Goal: Task Accomplishment & Management: Manage account settings

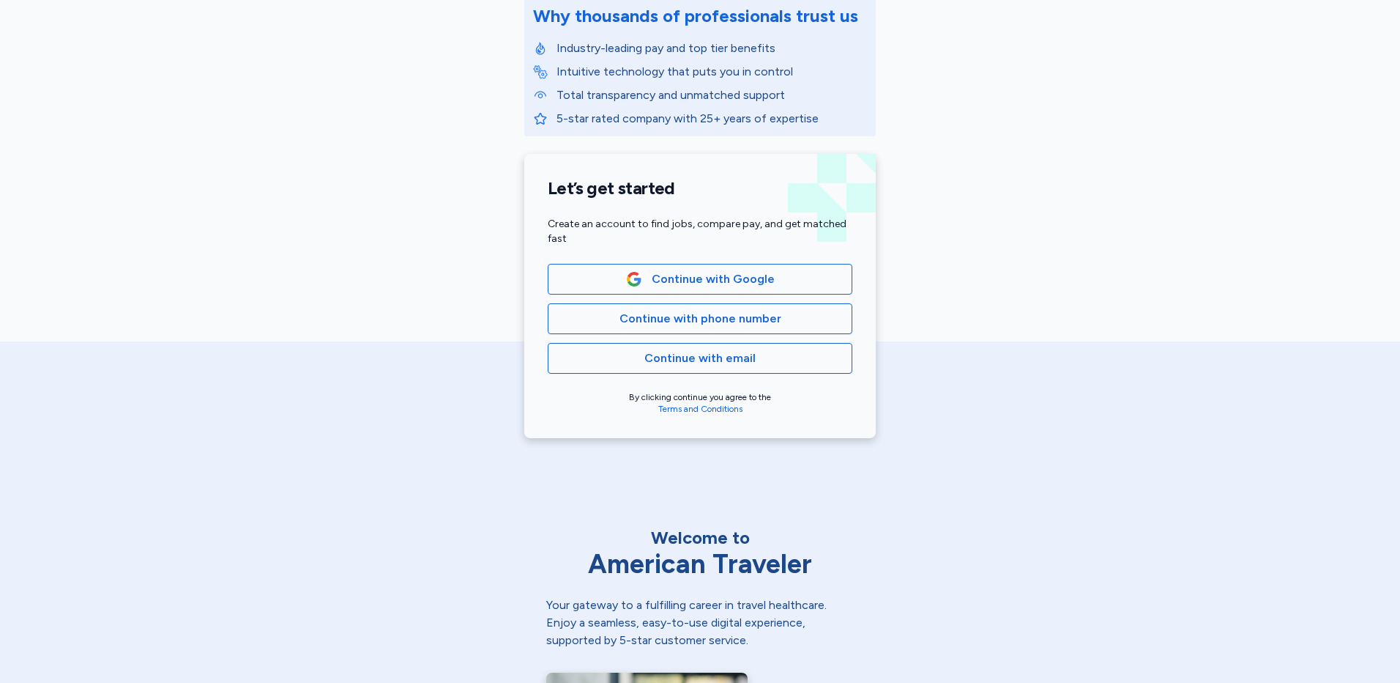
scroll to position [220, 0]
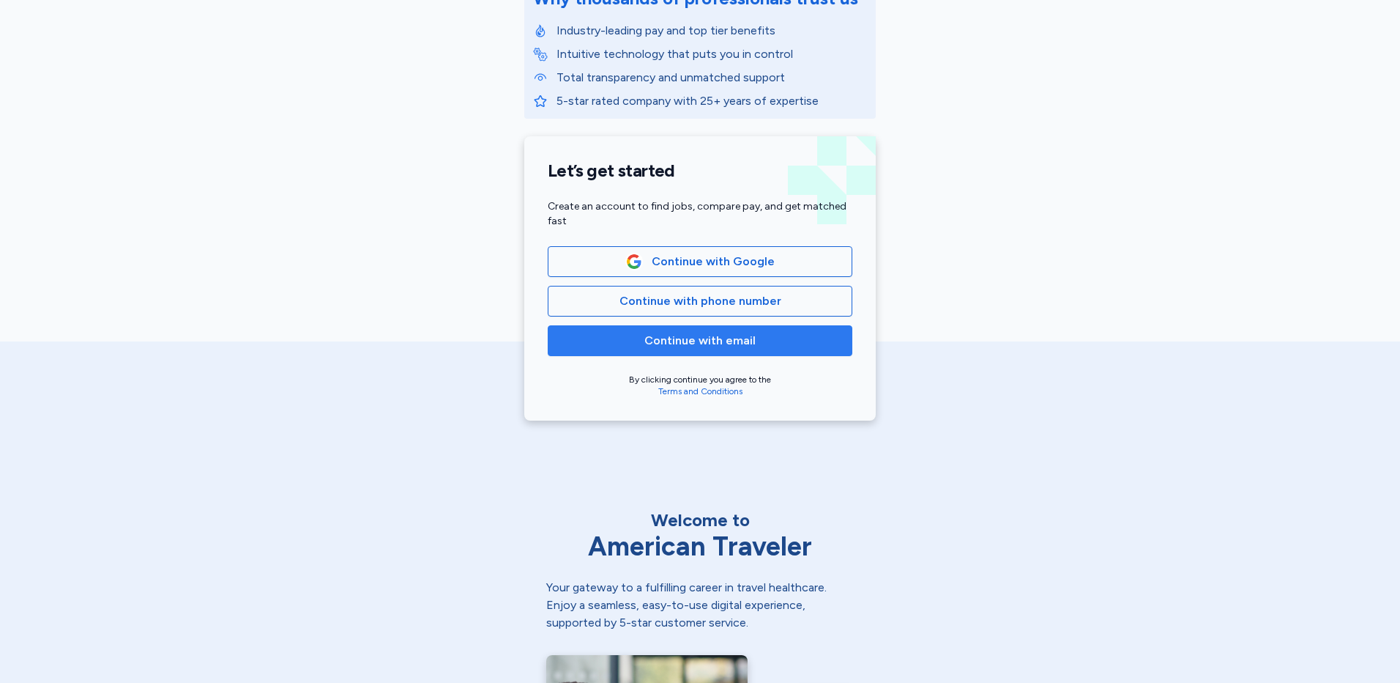
click at [736, 336] on span "Continue with email" at bounding box center [699, 341] width 111 height 18
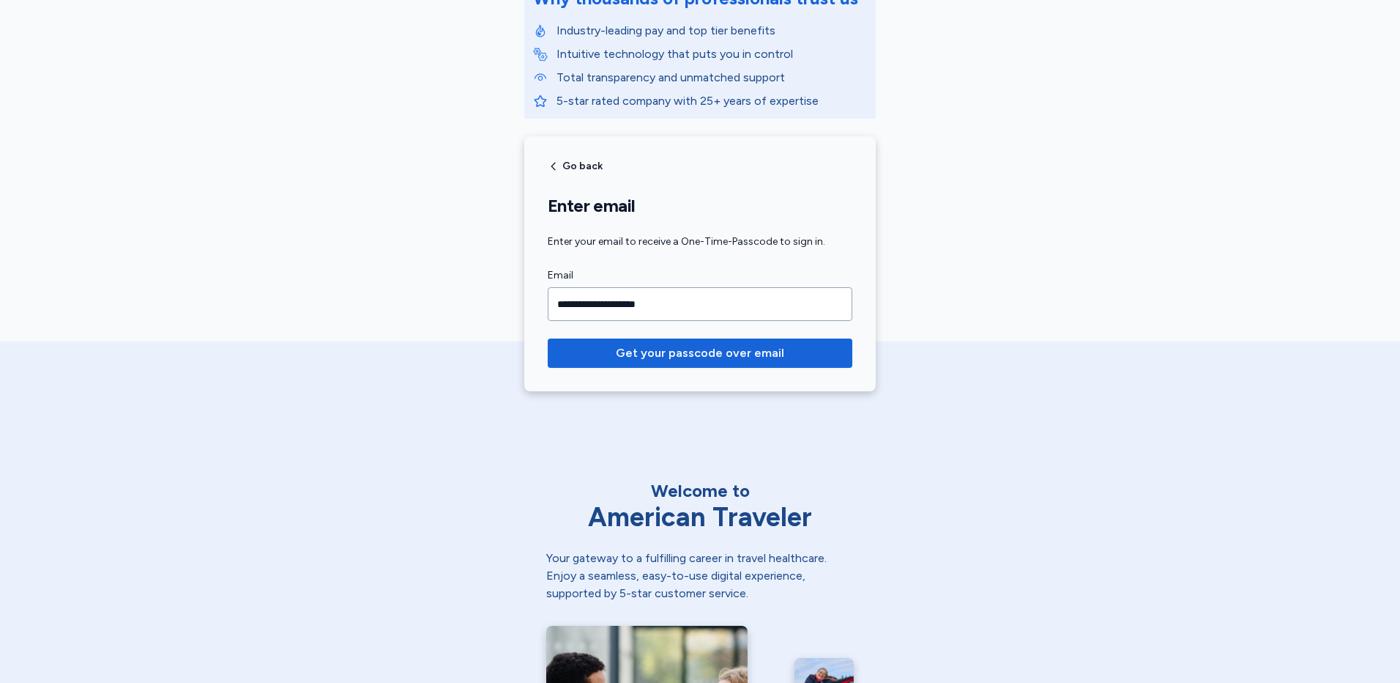
type input "**********"
click at [548, 338] on button "Get your passcode over email" at bounding box center [700, 352] width 305 height 29
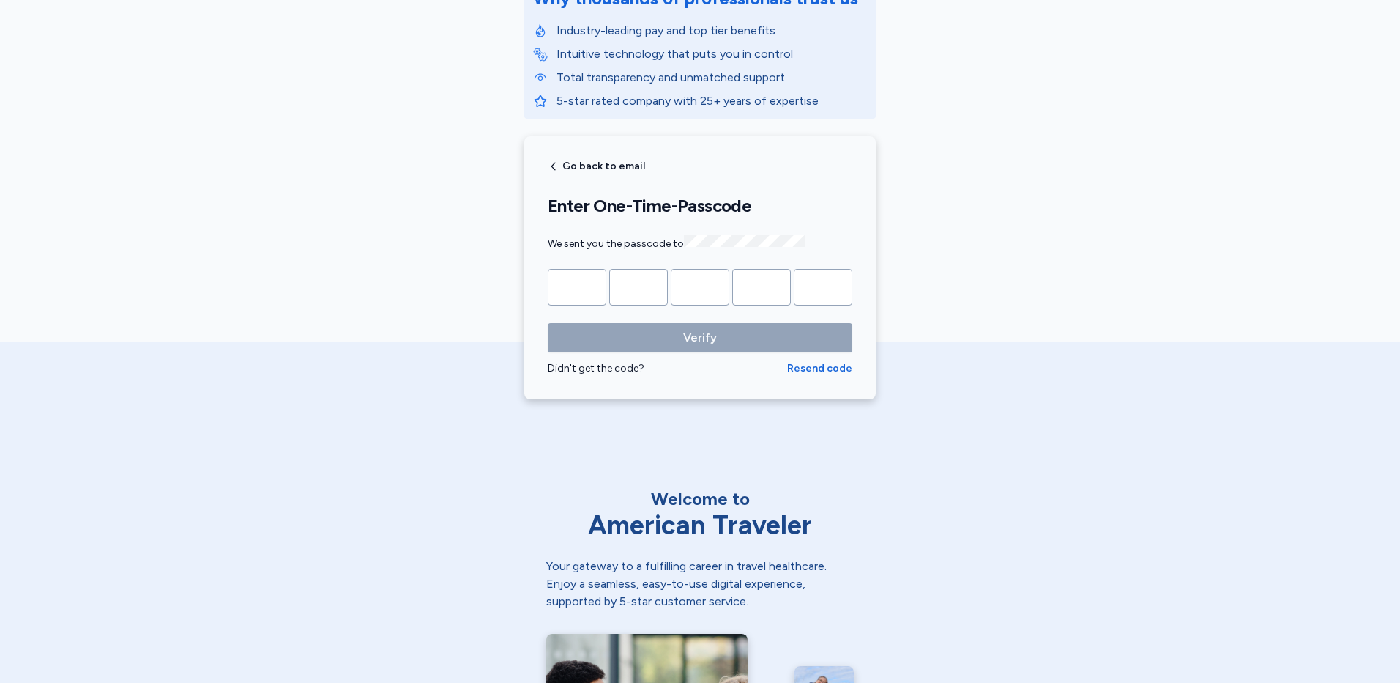
type input "*"
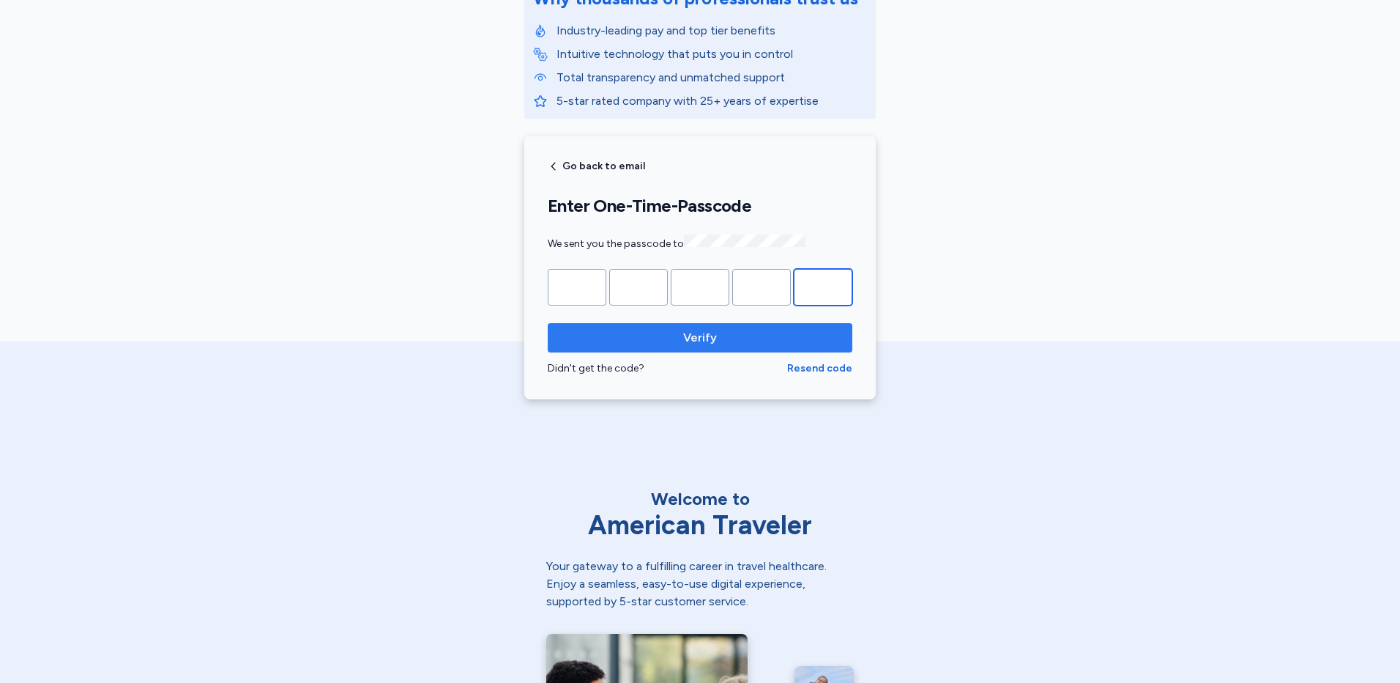
type input "*"
click at [800, 343] on span "Verify" at bounding box center [700, 338] width 281 height 18
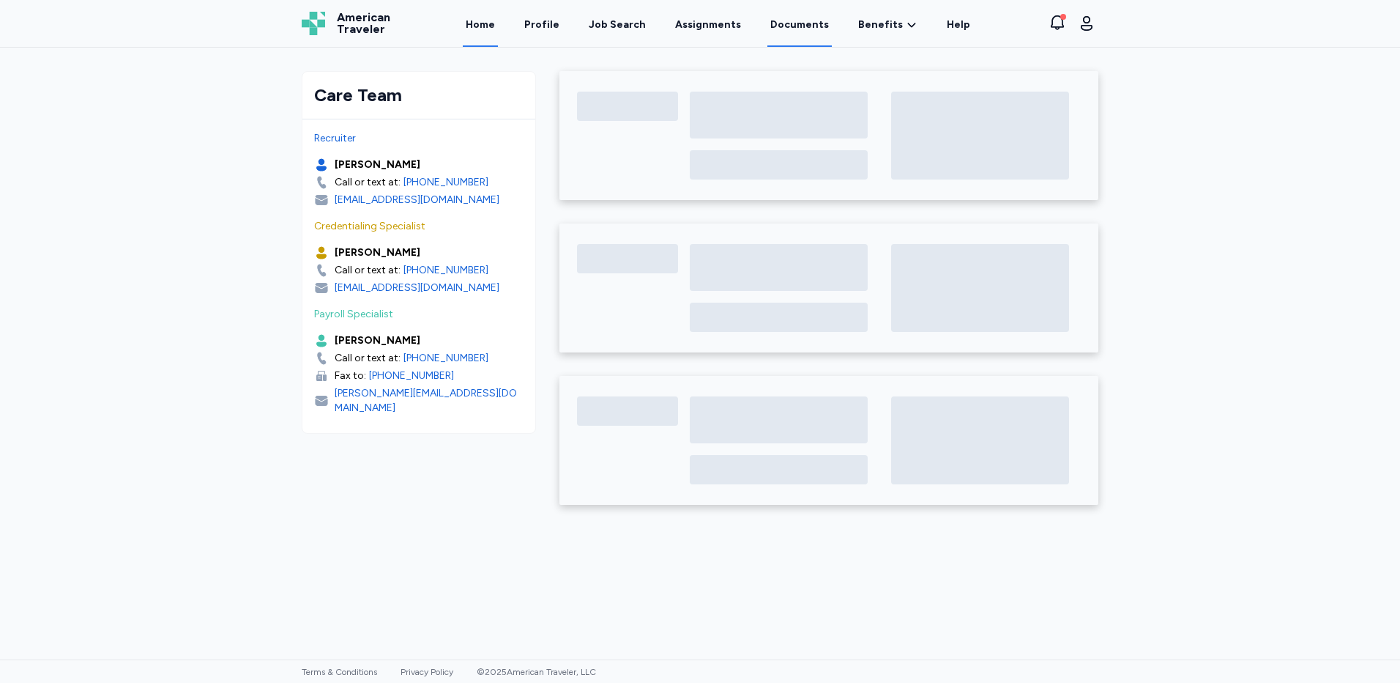
click at [784, 23] on link "Documents" at bounding box center [800, 23] width 64 height 45
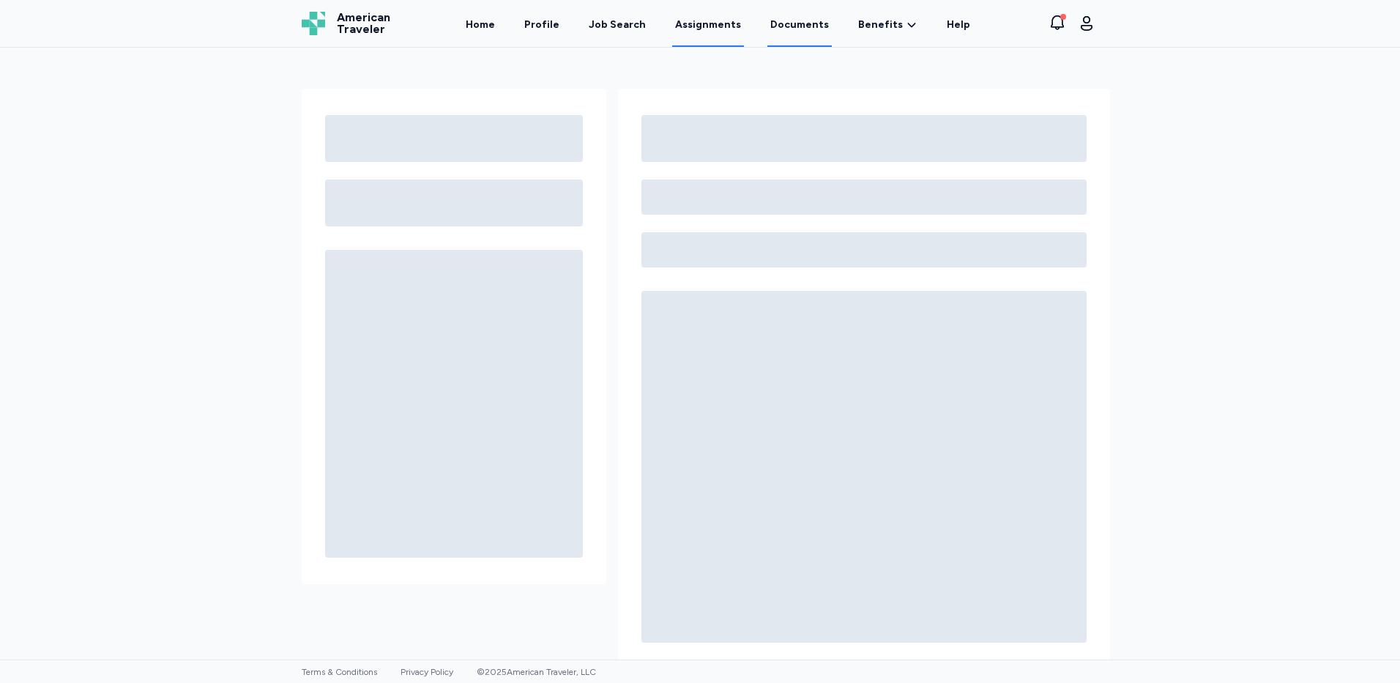
click at [711, 26] on link "Assignments" at bounding box center [708, 23] width 72 height 45
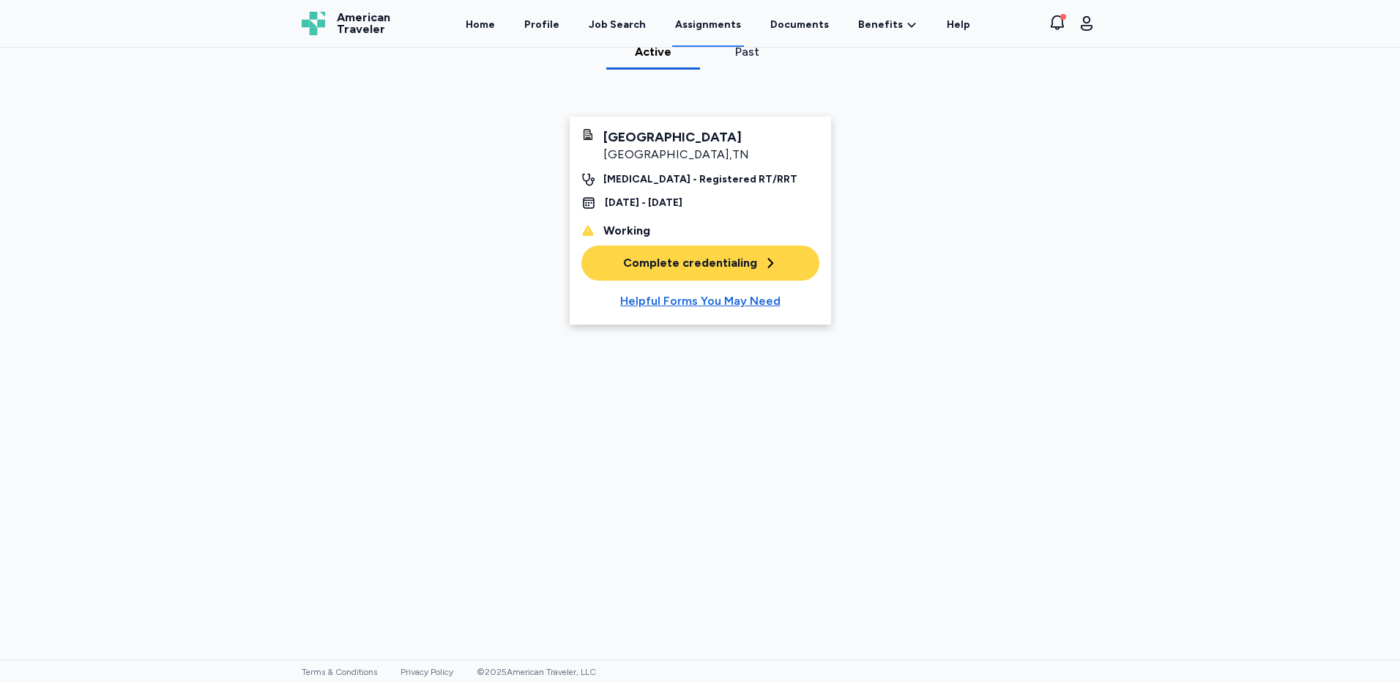
scroll to position [48, 0]
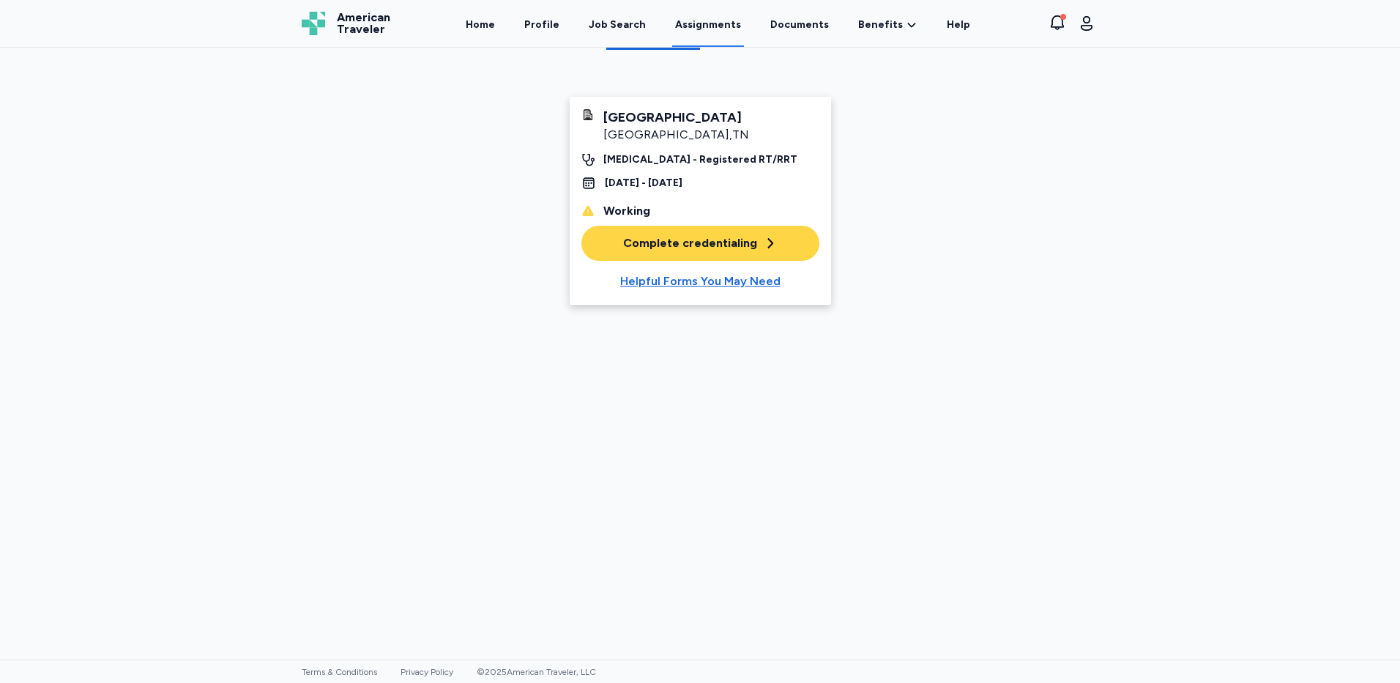
click at [768, 239] on icon "button" at bounding box center [770, 243] width 15 height 15
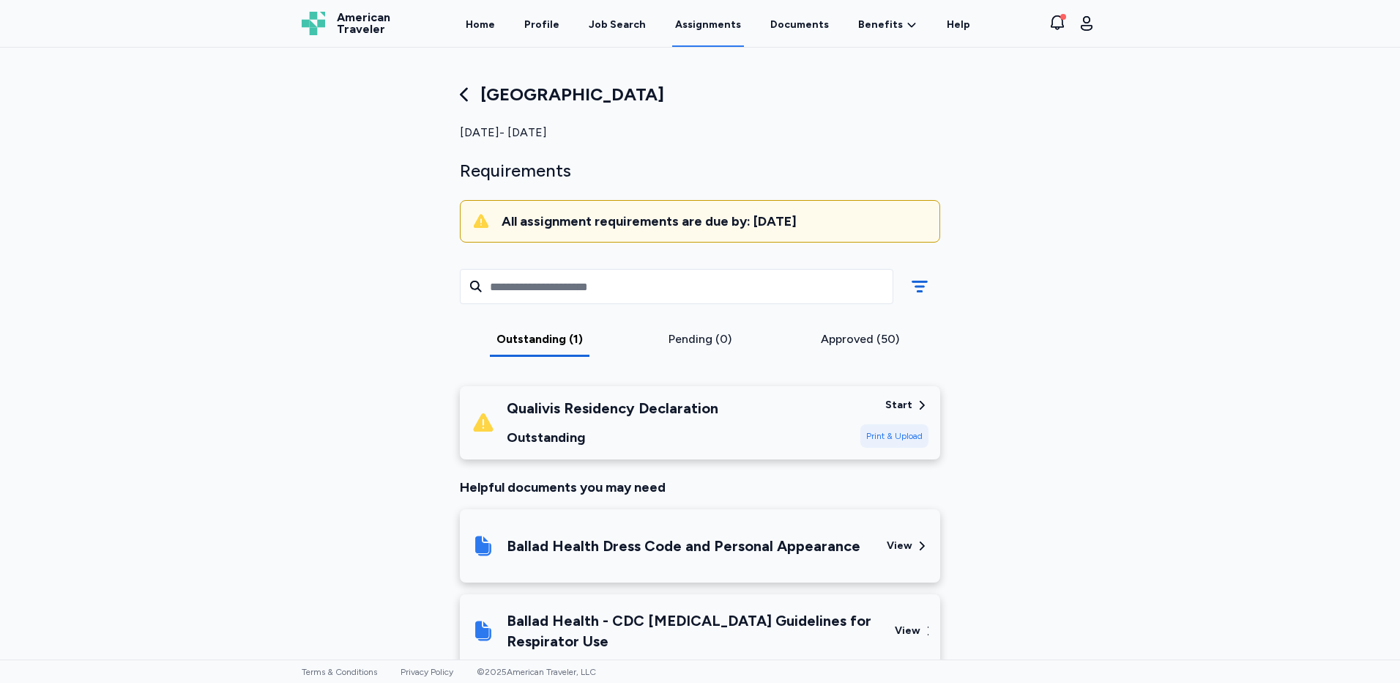
click at [904, 398] on div "Start" at bounding box center [898, 405] width 27 height 15
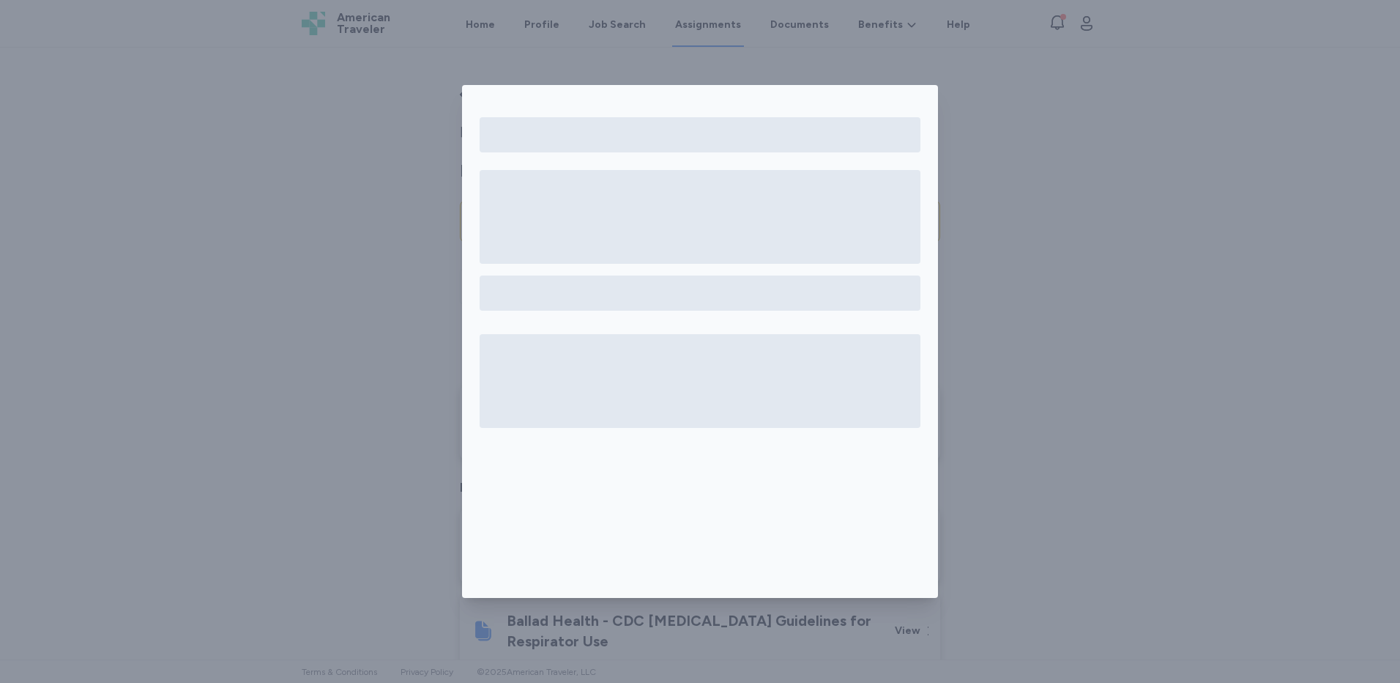
click at [1028, 200] on div at bounding box center [700, 341] width 1400 height 683
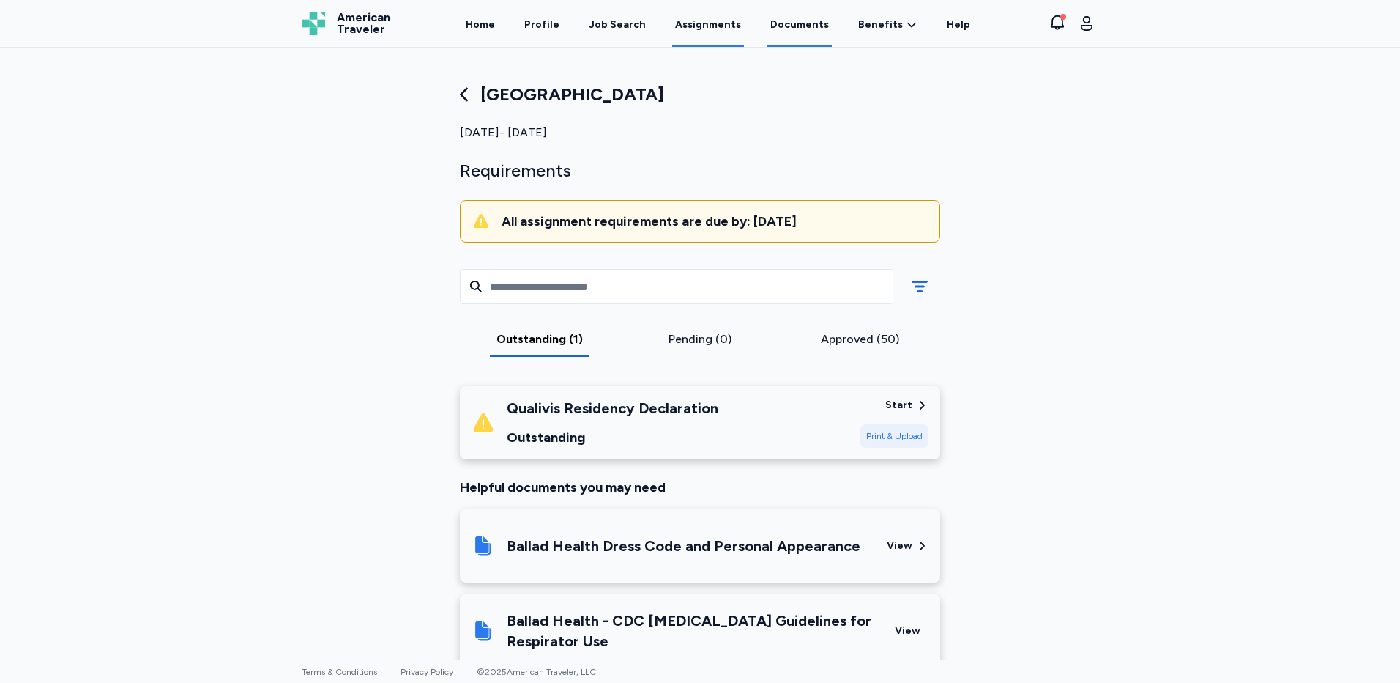
click at [798, 29] on link "Documents" at bounding box center [800, 23] width 64 height 45
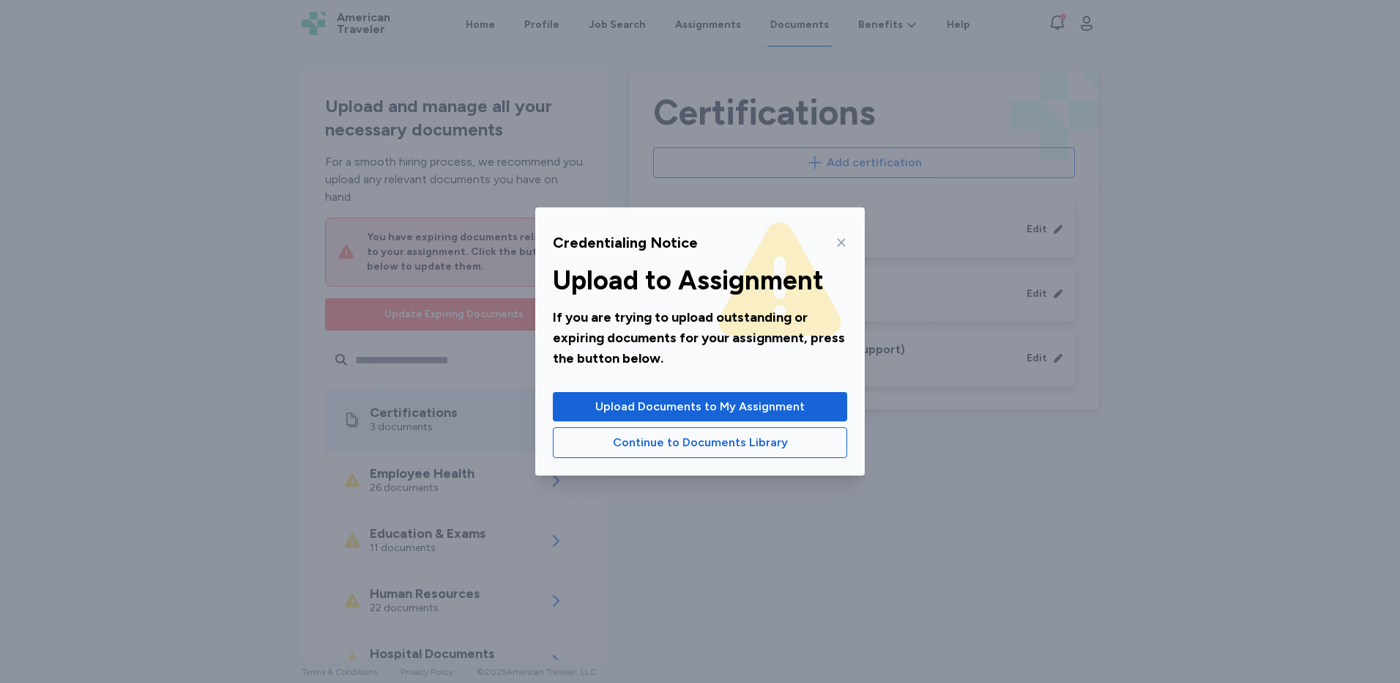
click at [847, 239] on div "Credentialing Notice Upload to Assignment If you are trying to upload outstandi…" at bounding box center [700, 341] width 330 height 268
click at [836, 239] on icon at bounding box center [842, 243] width 12 height 12
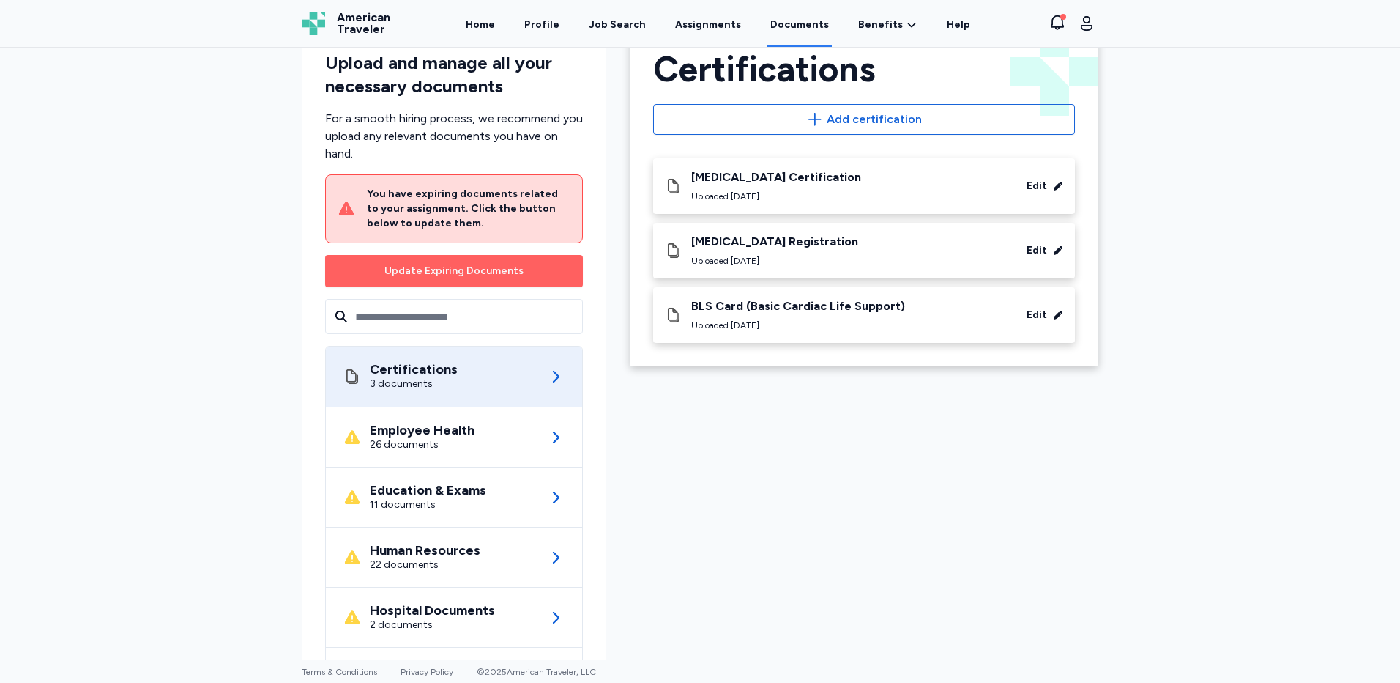
scroll to position [127, 0]
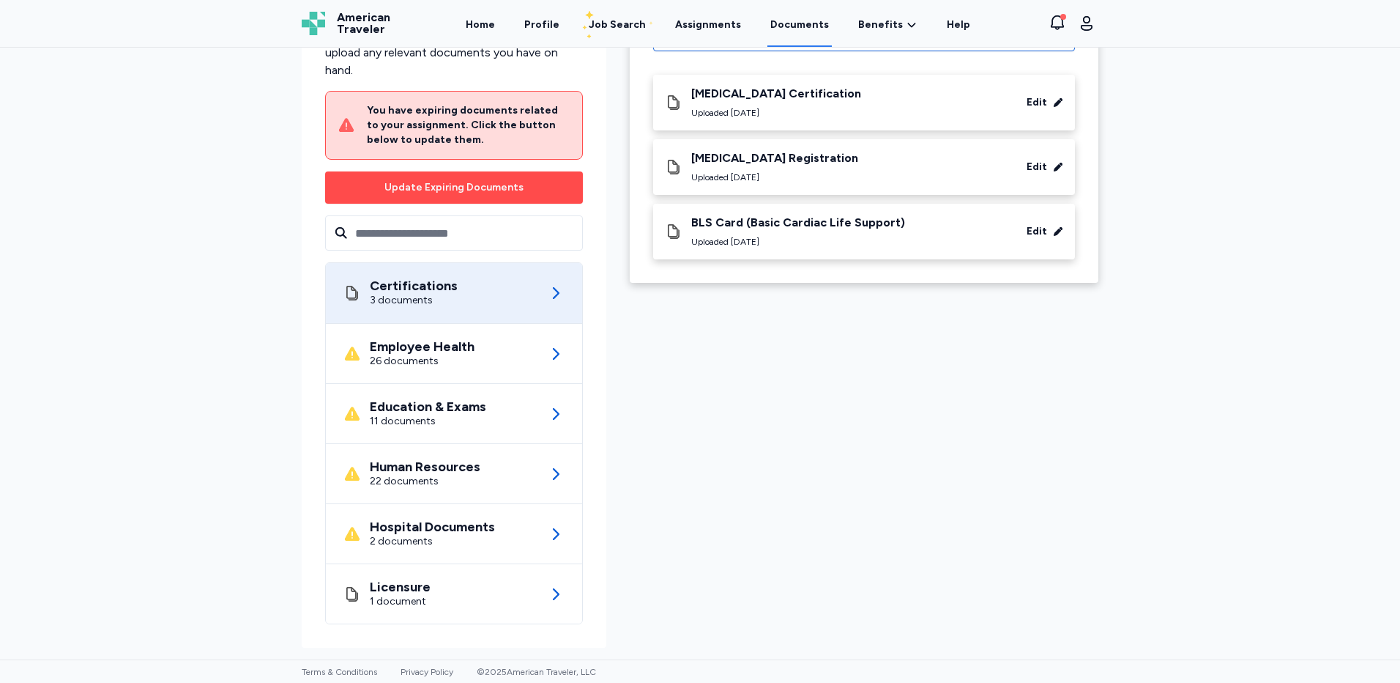
click at [500, 196] on div "Update Expiring Documents" at bounding box center [454, 187] width 145 height 21
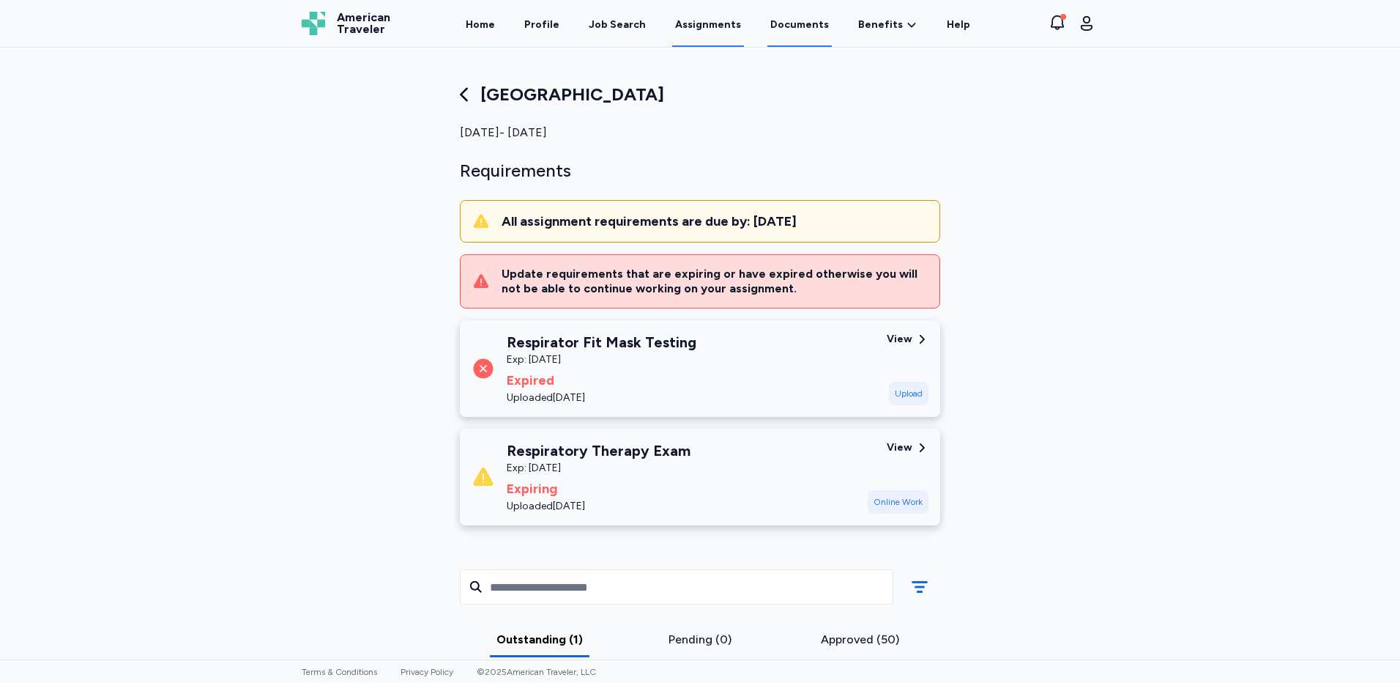
click at [794, 21] on link "Documents" at bounding box center [800, 23] width 64 height 45
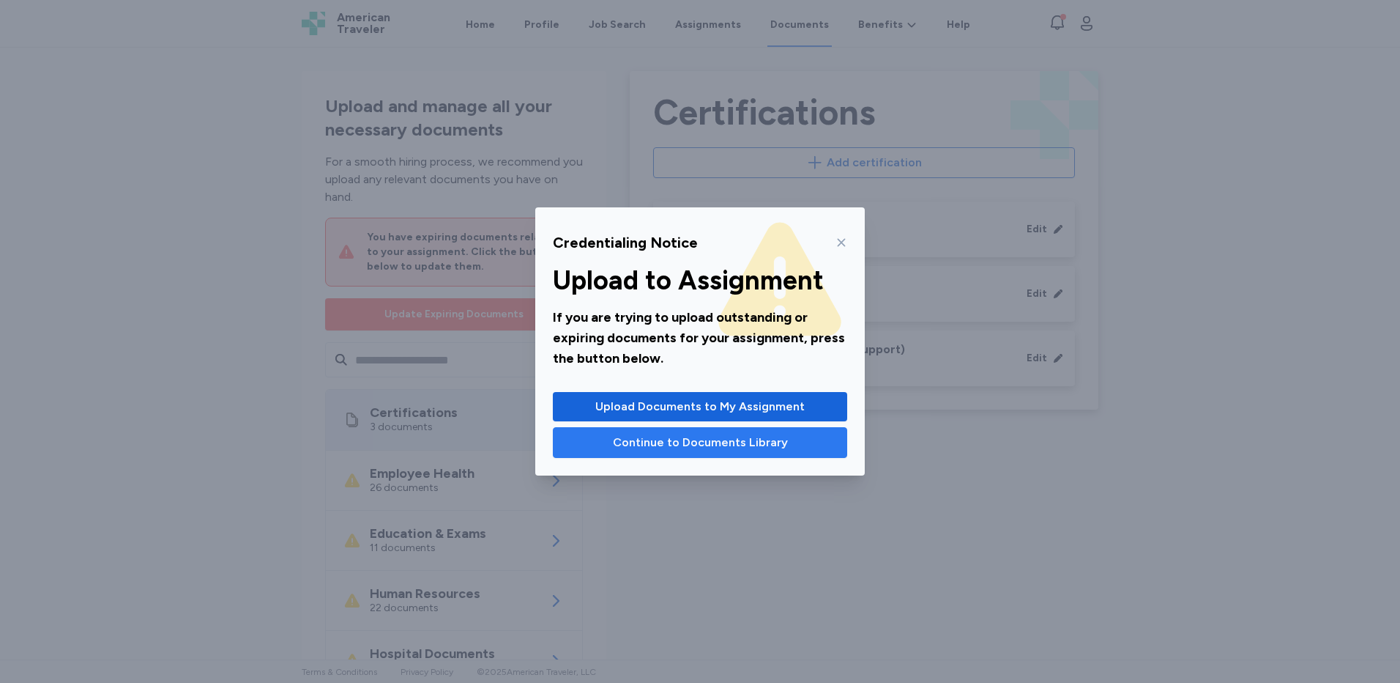
click at [703, 441] on span "Continue to Documents Library" at bounding box center [700, 443] width 175 height 18
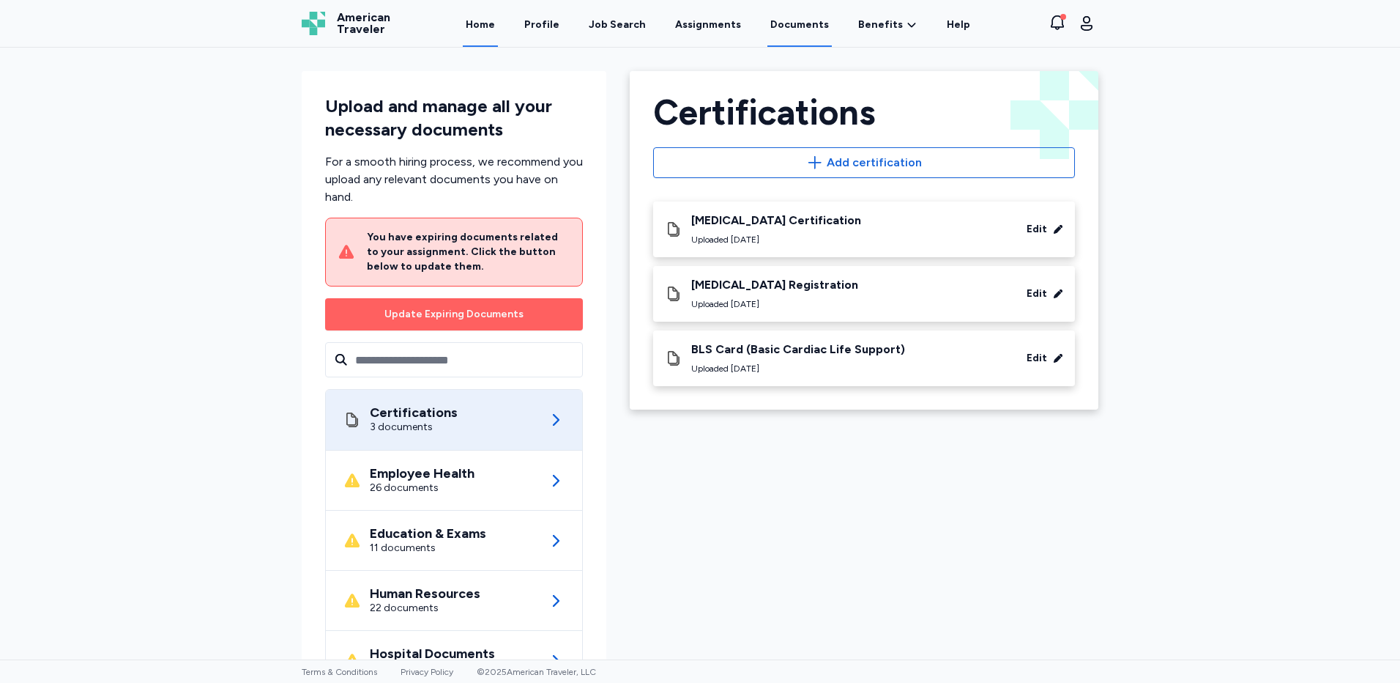
click at [498, 26] on link "Home" at bounding box center [480, 23] width 35 height 45
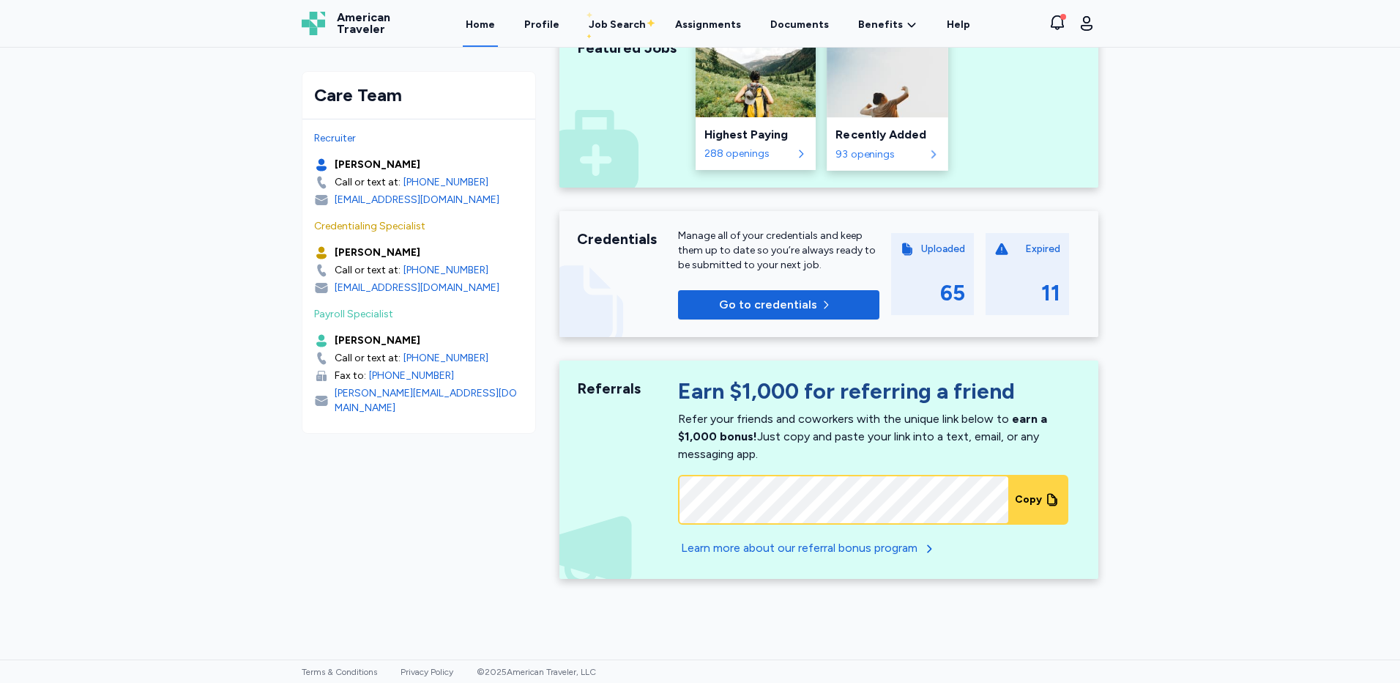
scroll to position [511, 0]
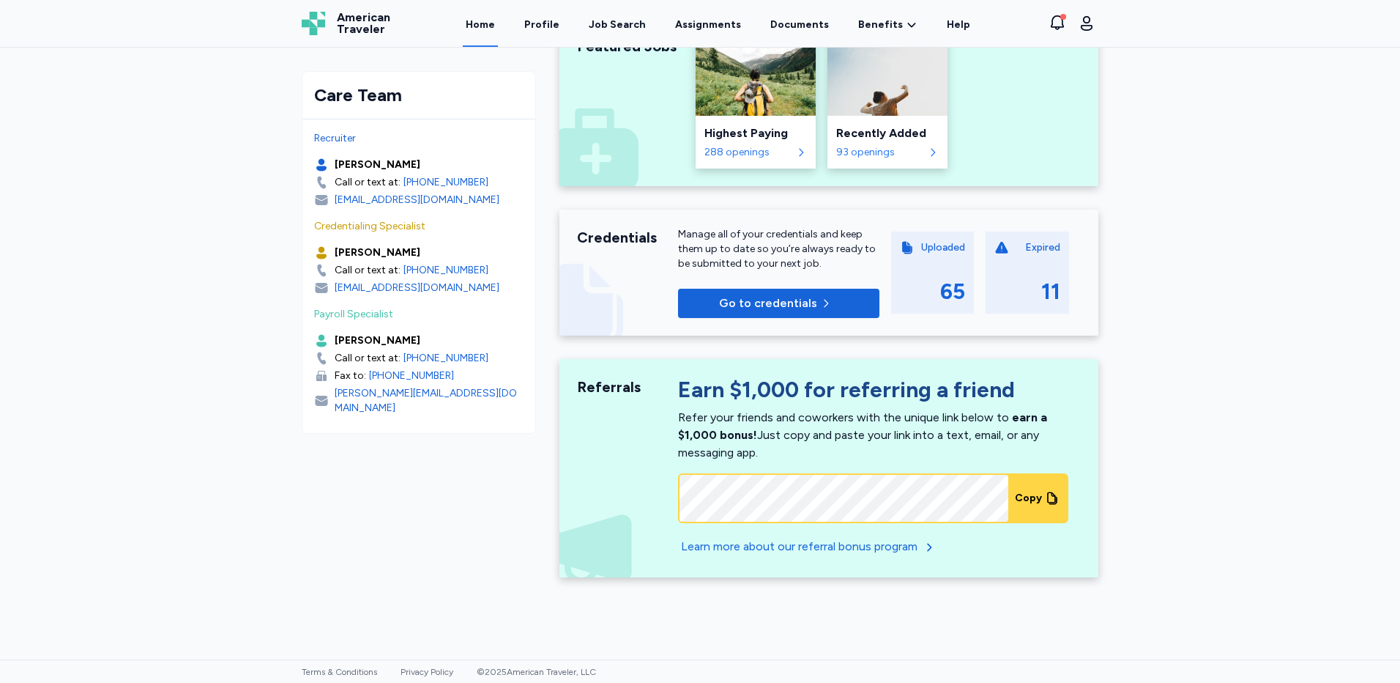
click at [1005, 259] on div "Expired 11" at bounding box center [1027, 272] width 83 height 82
click at [811, 300] on span "Go to credentials" at bounding box center [779, 303] width 178 height 18
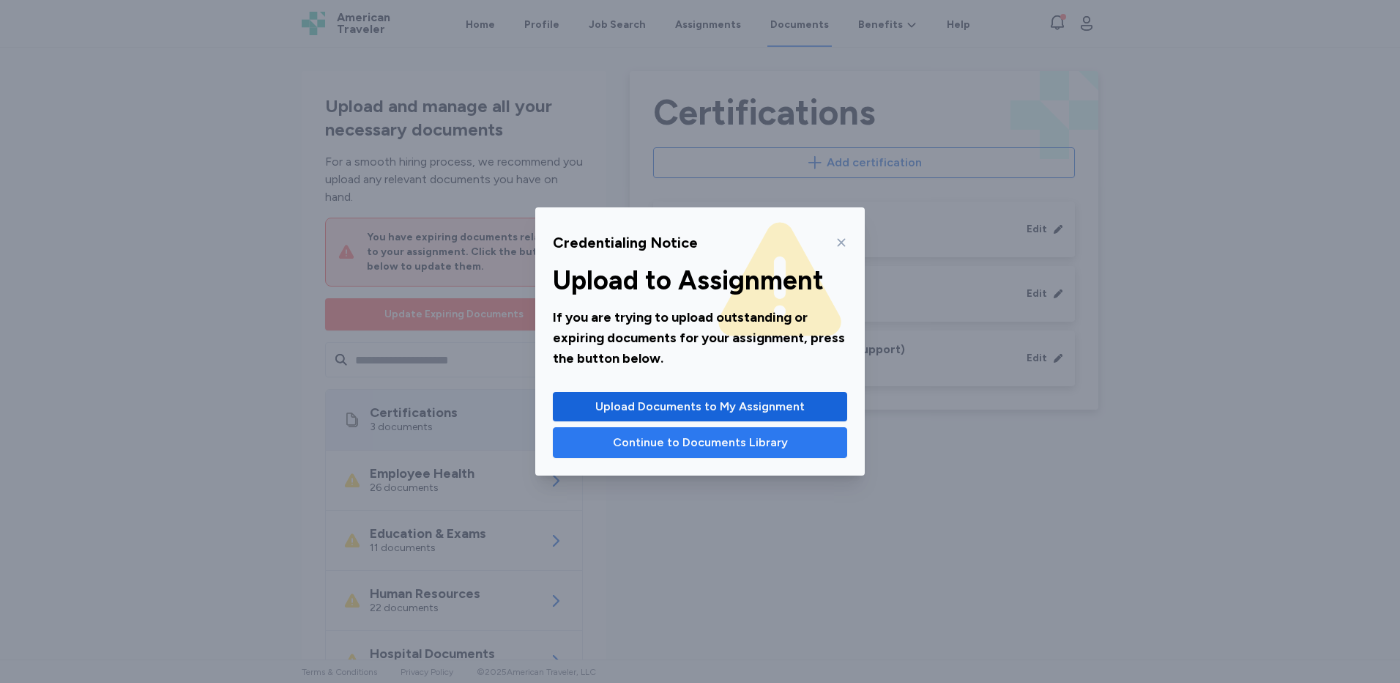
click at [713, 445] on span "Continue to Documents Library" at bounding box center [700, 443] width 175 height 18
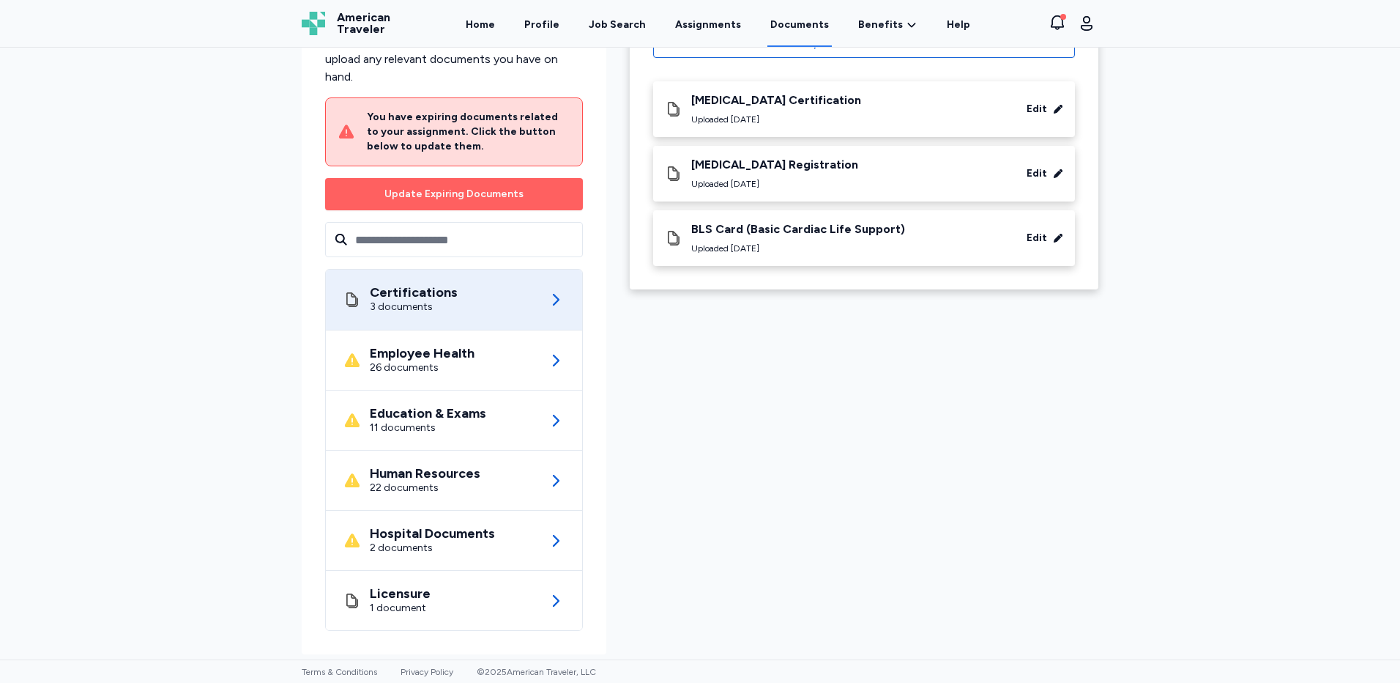
scroll to position [127, 0]
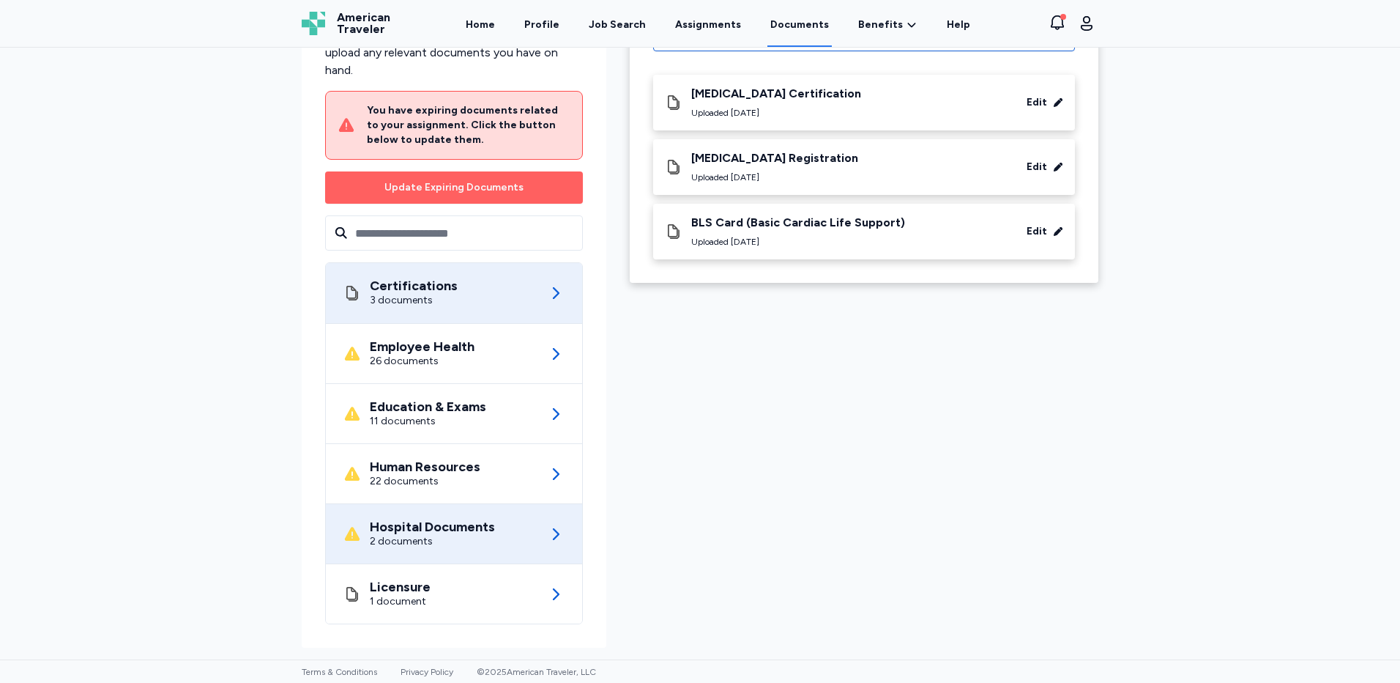
click at [508, 515] on div "Hospital Documents 2 documents" at bounding box center [453, 533] width 221 height 59
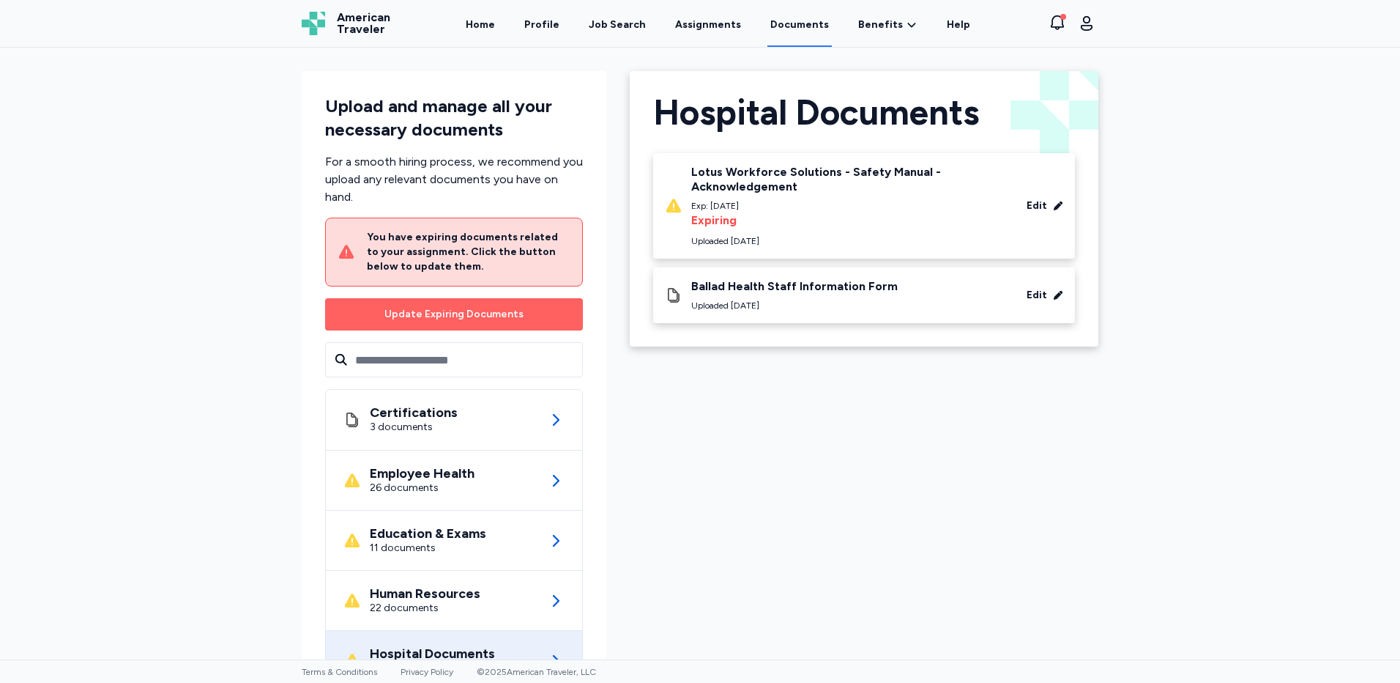
click at [1027, 206] on div "Edit" at bounding box center [1037, 205] width 21 height 15
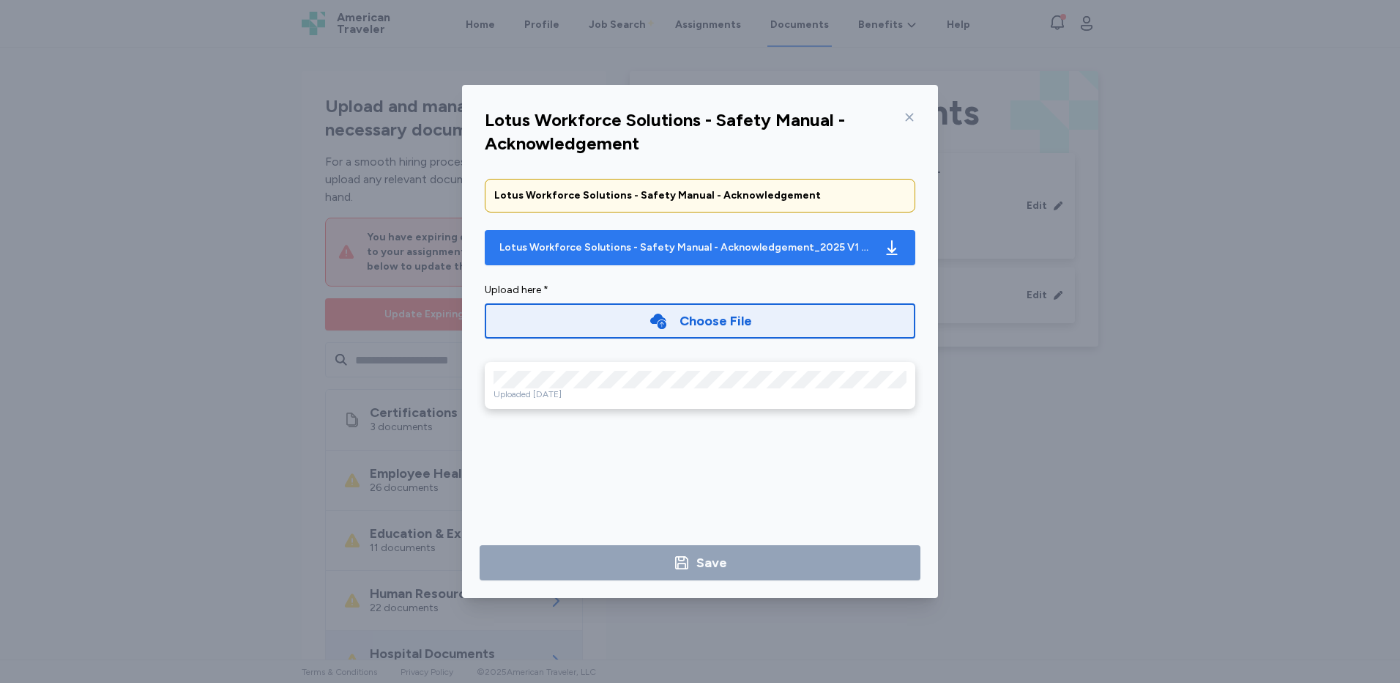
click at [891, 247] on icon "button" at bounding box center [892, 248] width 18 height 18
click at [912, 115] on icon at bounding box center [910, 118] width 8 height 8
